Goal: Transaction & Acquisition: Subscribe to service/newsletter

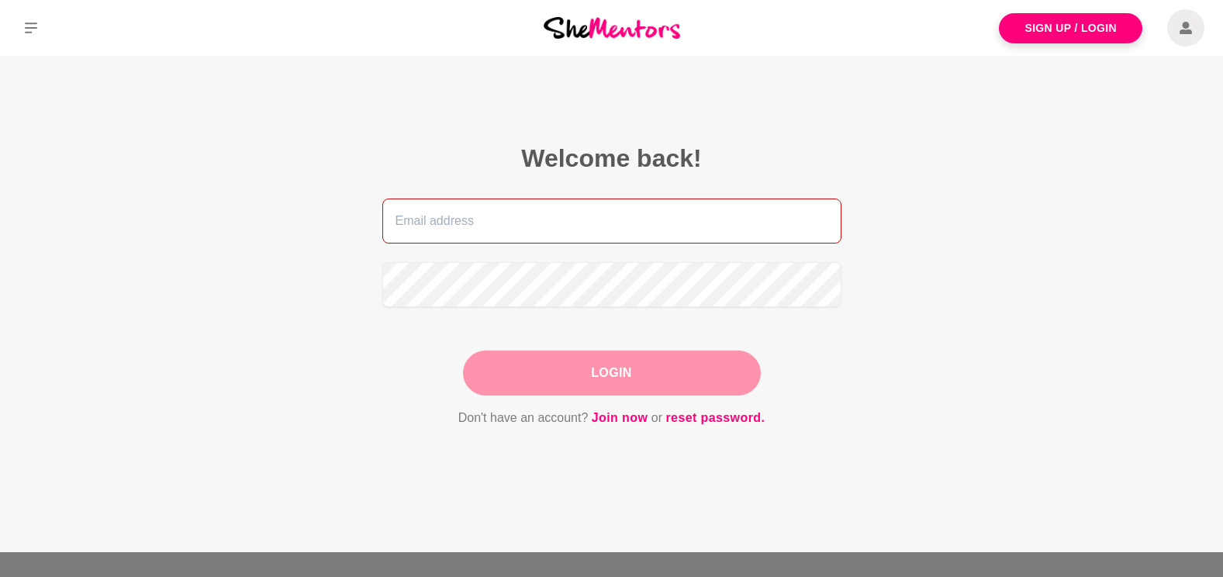
click at [465, 219] on input "email" at bounding box center [611, 221] width 459 height 45
type input "[EMAIL_ADDRESS][DOMAIN_NAME]"
click at [283, 277] on main "Welcome back! becf@haighs.com.au Login Don't have an account? Join now or reset…" at bounding box center [611, 304] width 1223 height 496
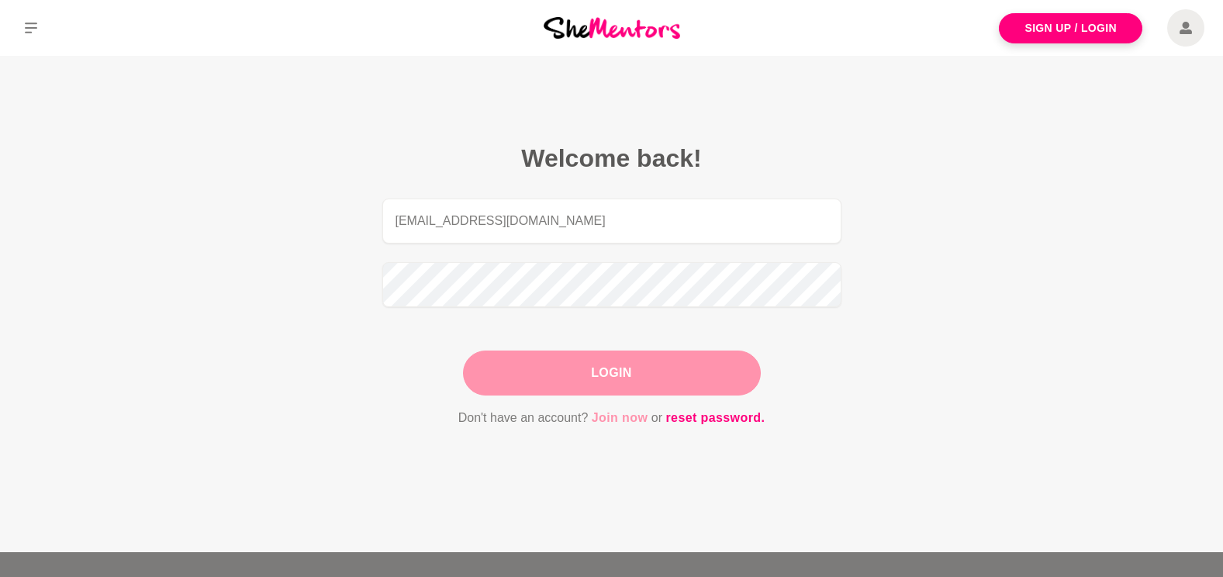
click at [622, 419] on link "Join now" at bounding box center [620, 418] width 57 height 20
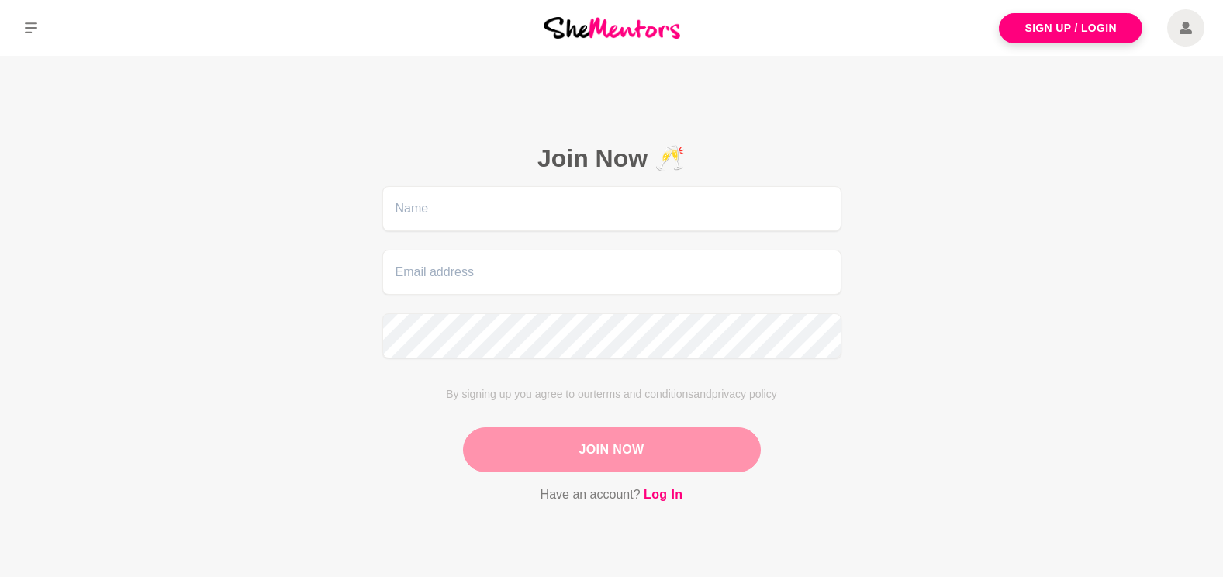
click at [503, 183] on figcaption "Join Now 🥂 By signing up you agree to our terms and conditions and privacy poli…" at bounding box center [612, 323] width 546 height 449
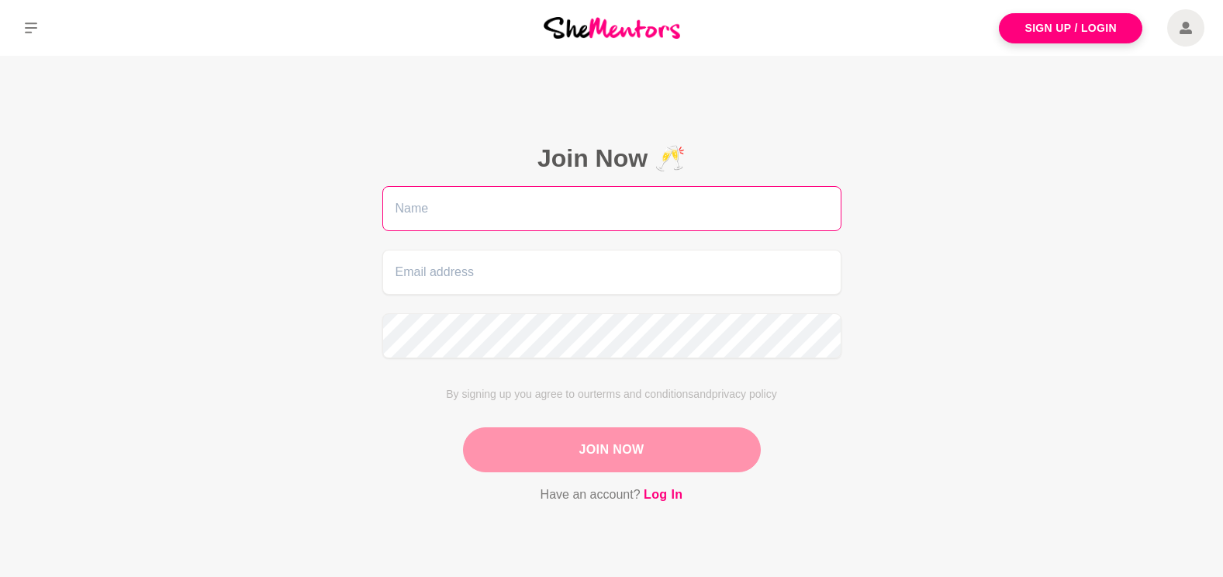
click at [499, 199] on input "text" at bounding box center [611, 208] width 459 height 45
type input "Bec"
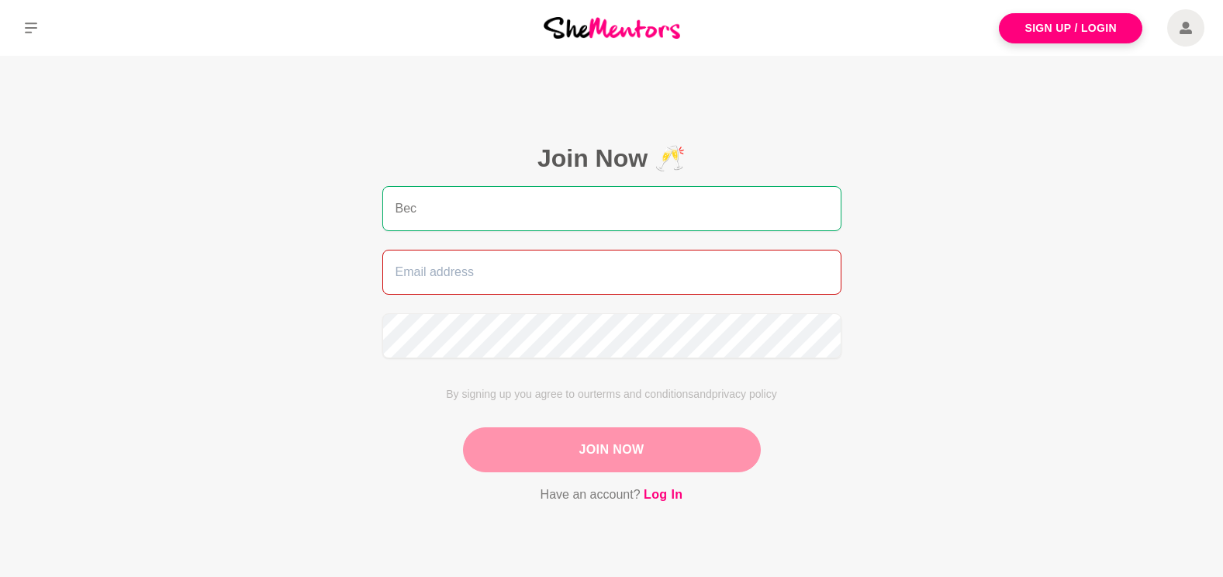
click at [470, 281] on input "email" at bounding box center [611, 272] width 459 height 45
type input "[EMAIL_ADDRESS][DOMAIN_NAME]"
click at [637, 447] on button "Join Now" at bounding box center [612, 449] width 298 height 45
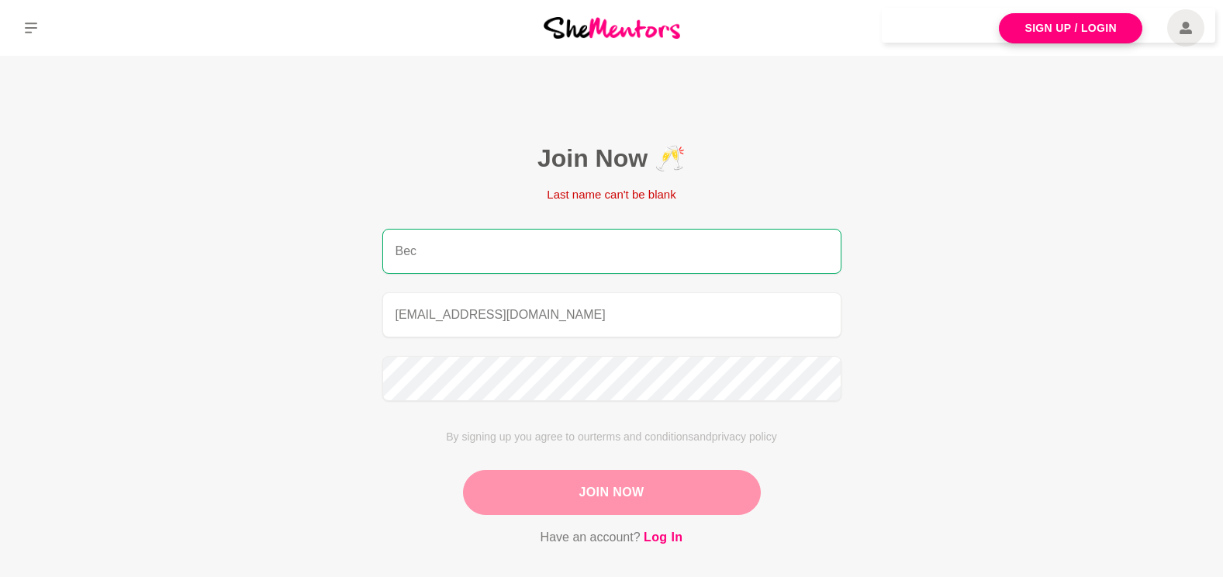
click at [633, 481] on button "Join Now" at bounding box center [612, 492] width 298 height 45
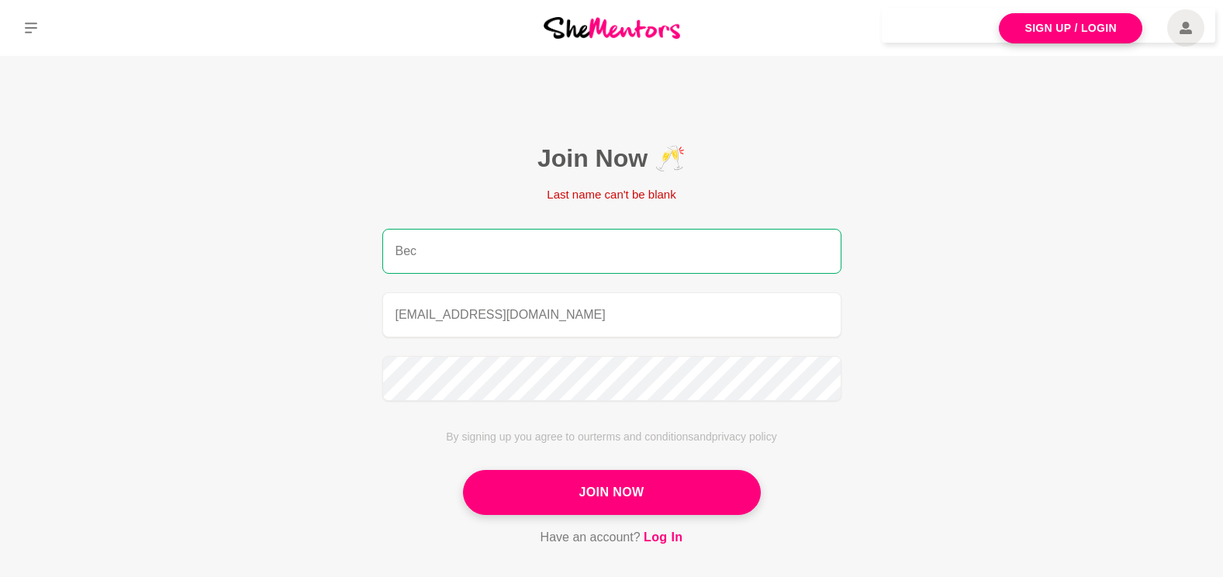
click at [499, 246] on input "Bec" at bounding box center [611, 251] width 459 height 45
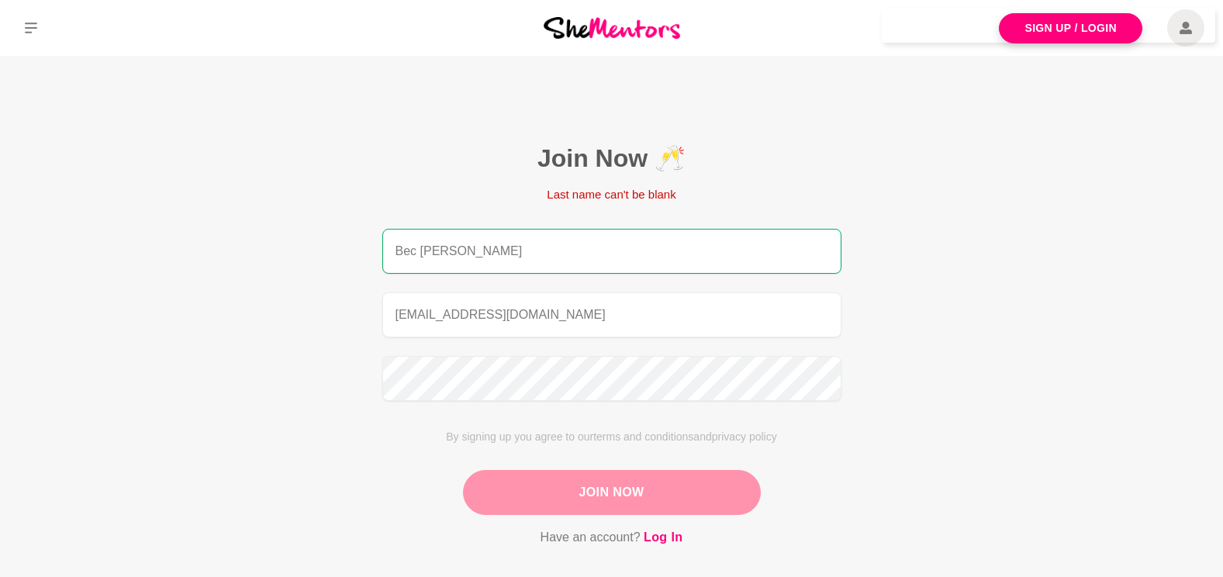
type input "Bec [PERSON_NAME]"
click at [622, 489] on button "Join Now" at bounding box center [612, 492] width 298 height 45
click at [651, 499] on button "Join Now" at bounding box center [612, 492] width 298 height 45
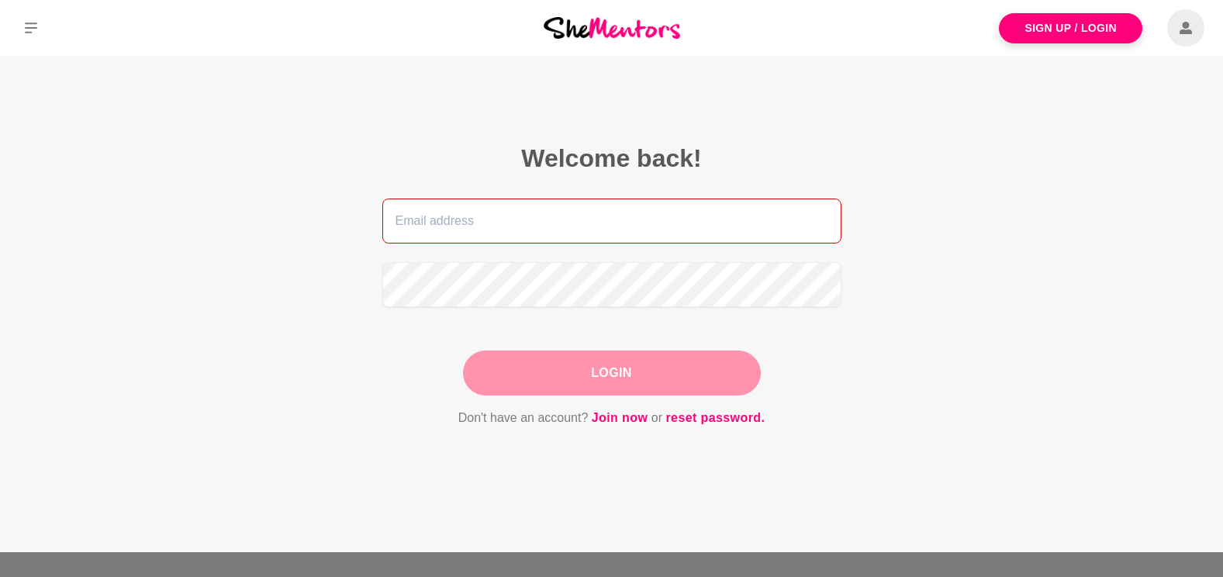
click at [462, 223] on input "email" at bounding box center [611, 221] width 459 height 45
type input "[EMAIL_ADDRESS][DOMAIN_NAME]"
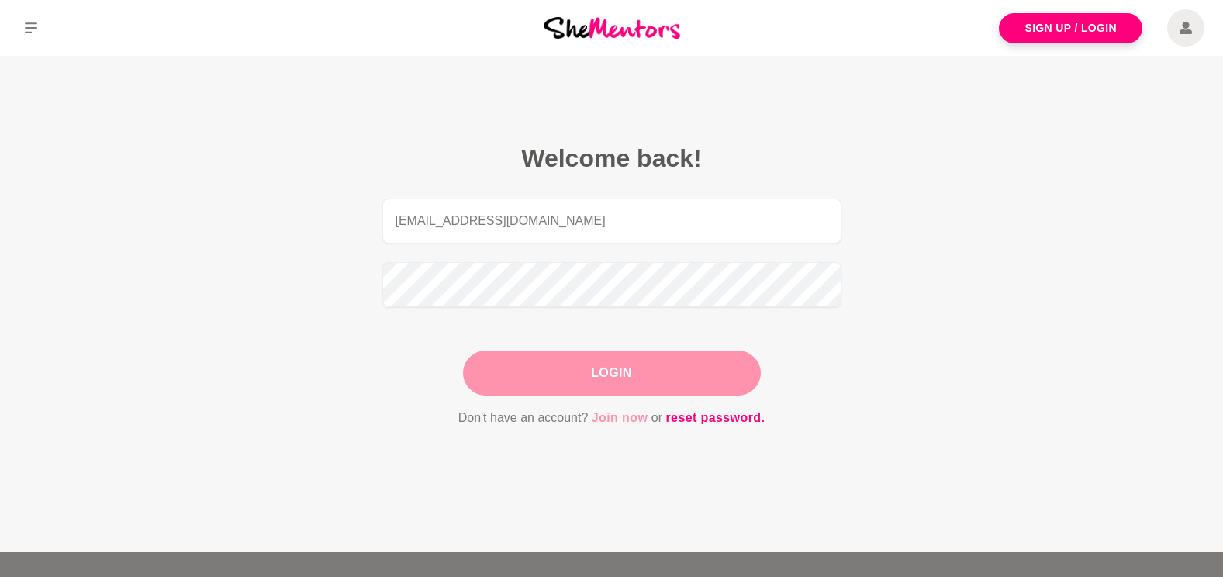
click at [624, 412] on link "Join now" at bounding box center [620, 418] width 57 height 20
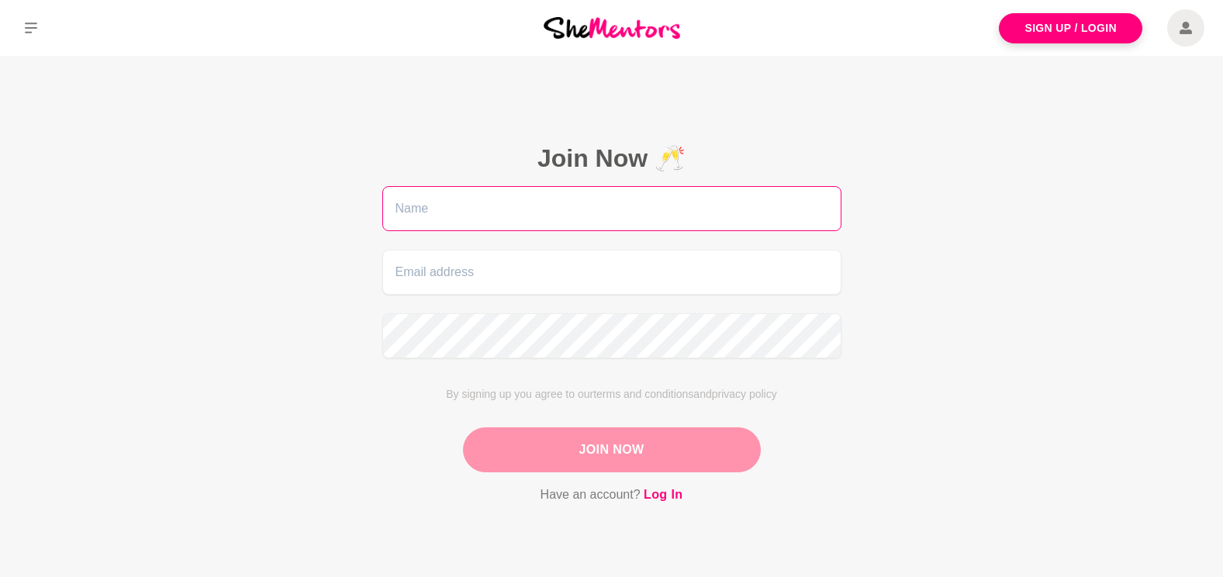
click at [448, 201] on input "text" at bounding box center [611, 208] width 459 height 45
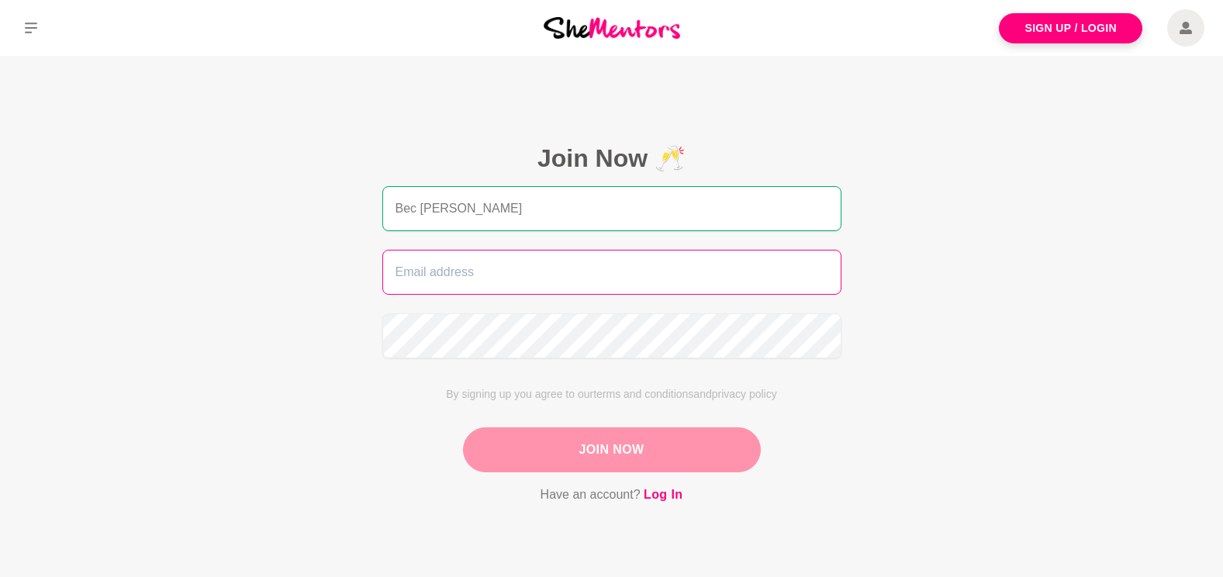
type input "Bec [PERSON_NAME]"
click at [427, 273] on input "email" at bounding box center [611, 272] width 459 height 45
type input "[EMAIL_ADDRESS][DOMAIN_NAME]"
click at [660, 450] on button "Join Now" at bounding box center [612, 449] width 298 height 45
